Goal: Find specific page/section: Find specific page/section

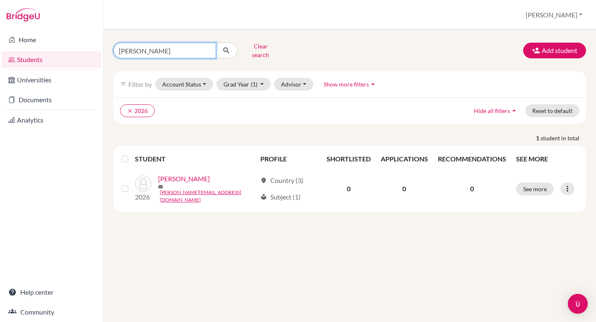
click at [196, 48] on input "[PERSON_NAME]" at bounding box center [164, 51] width 103 height 16
type input "[PERSON_NAME]"
click button "submit" at bounding box center [227, 51] width 22 height 16
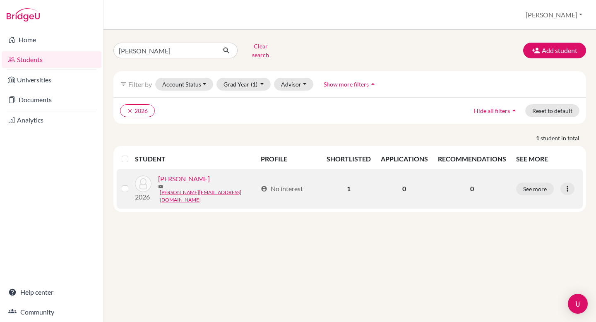
click at [184, 179] on link "[PERSON_NAME]" at bounding box center [184, 179] width 52 height 10
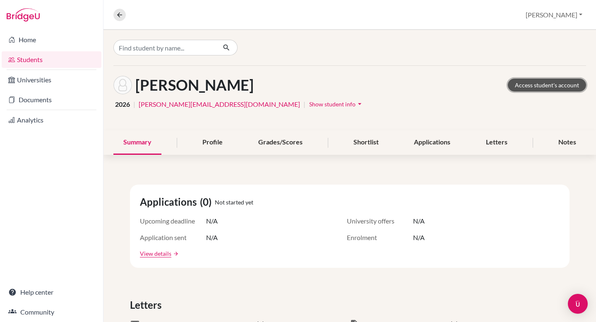
click at [562, 84] on link "Access student's account" at bounding box center [547, 85] width 78 height 13
